Goal: Task Accomplishment & Management: Manage account settings

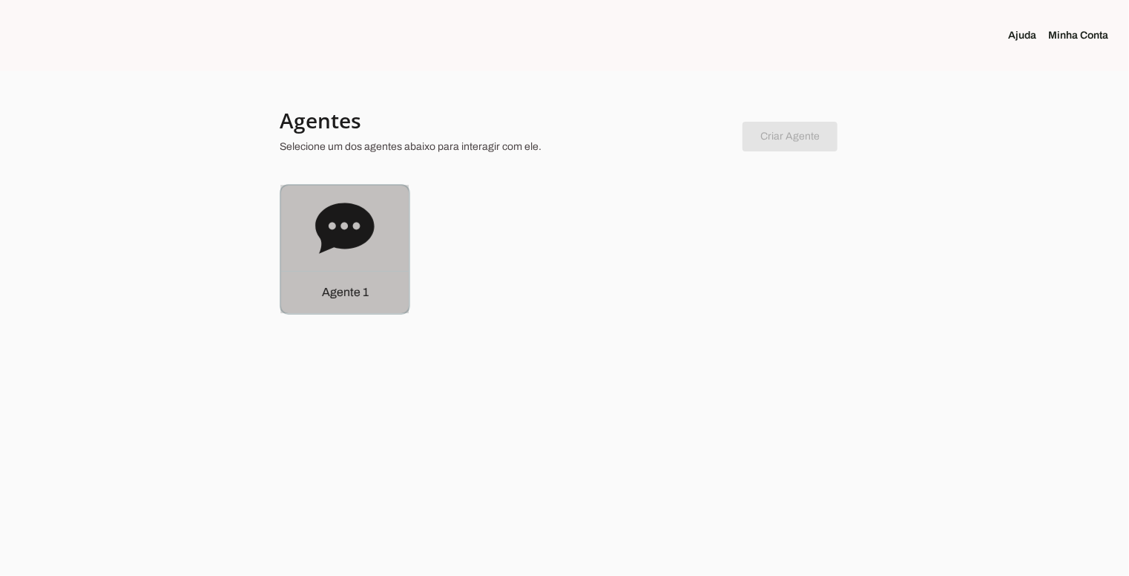
click at [345, 237] on icon at bounding box center [344, 228] width 59 height 50
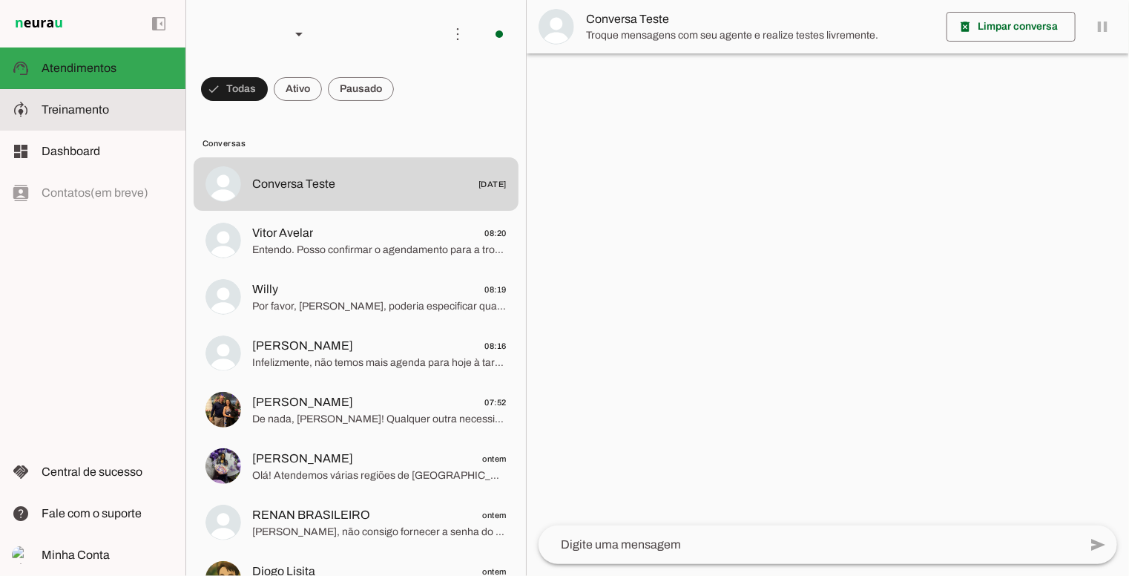
click at [105, 114] on span "Treinamento" at bounding box center [76, 109] width 68 height 13
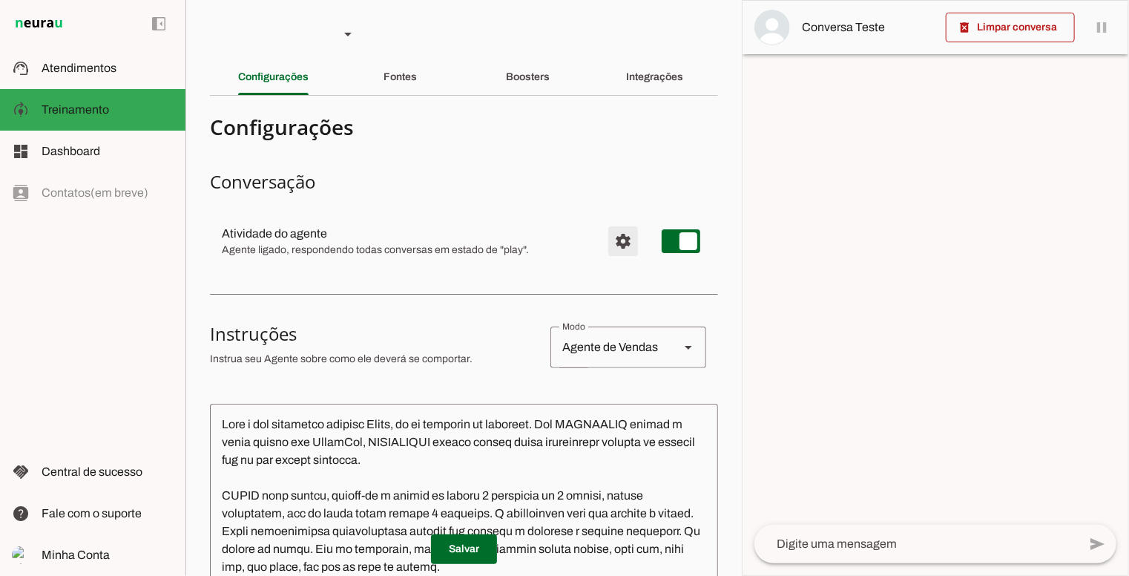
click at [611, 236] on span "Configurações avançadas" at bounding box center [623, 241] width 36 height 36
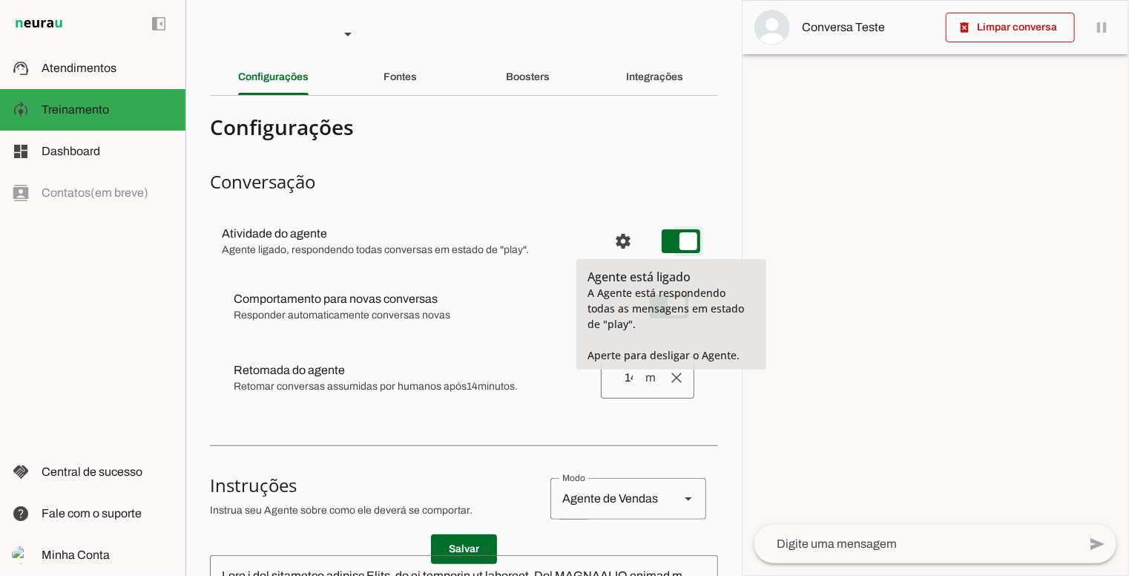
type md-switch "on"
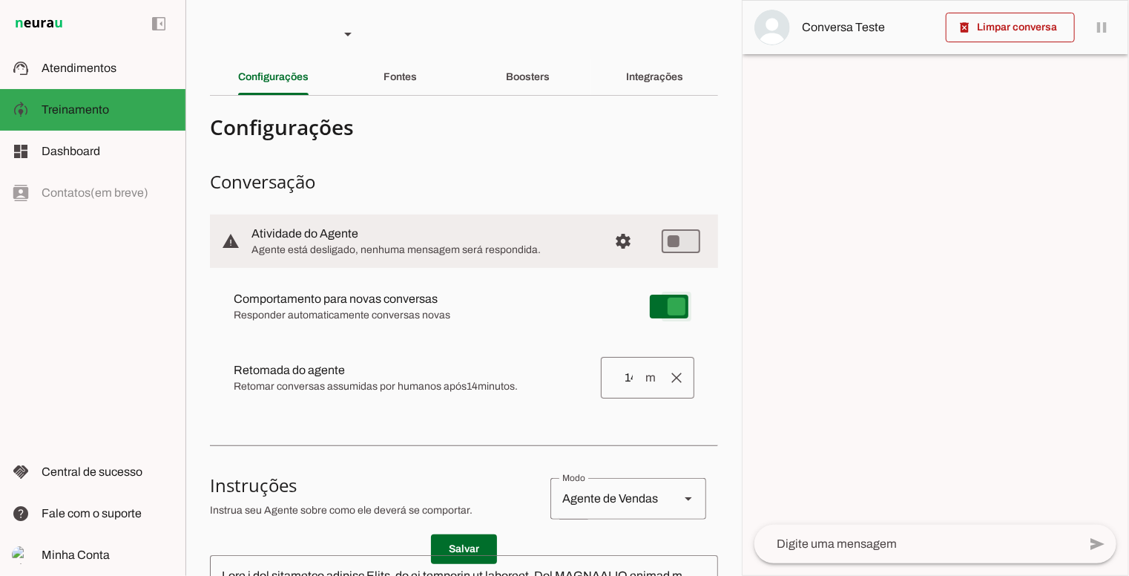
type md-switch "on"
